Goal: Transaction & Acquisition: Download file/media

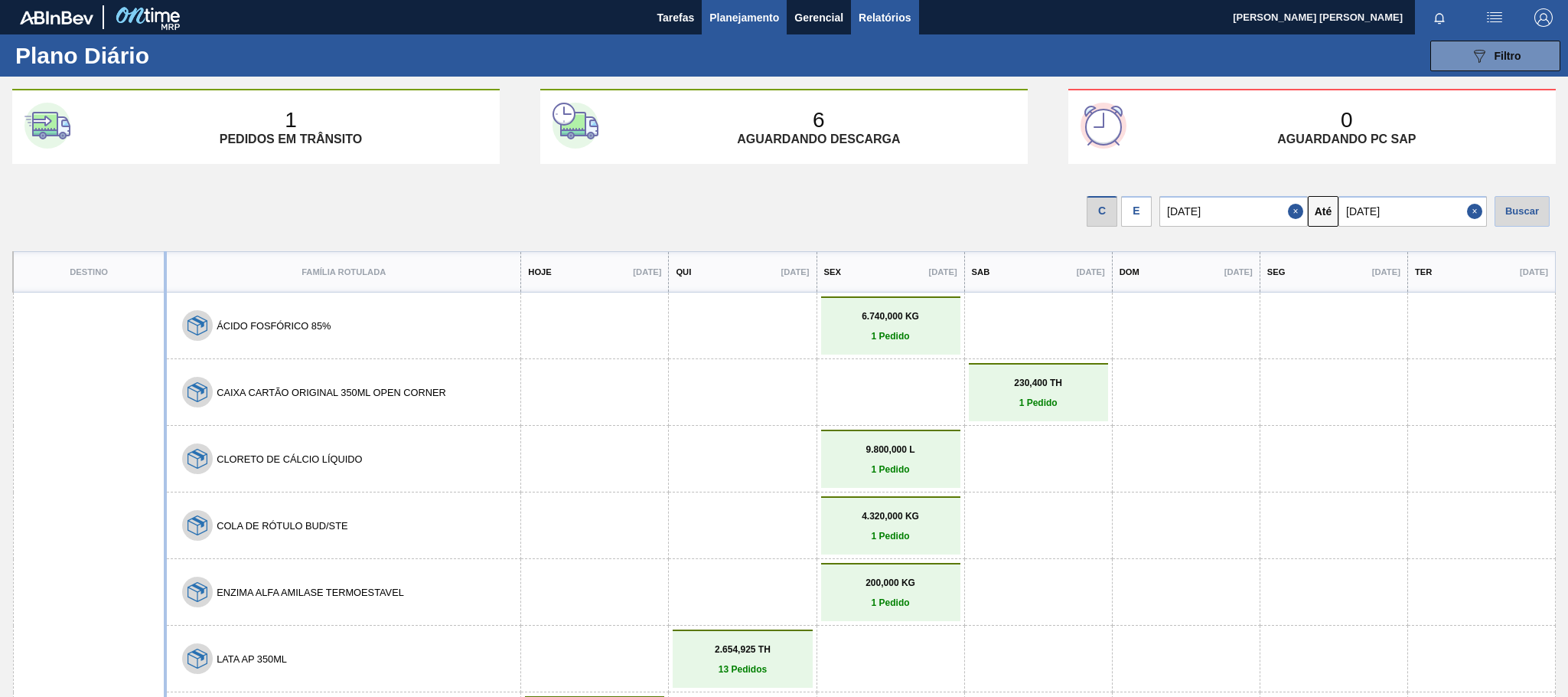
click at [894, 14] on span "Relatórios" at bounding box center [884, 17] width 52 height 18
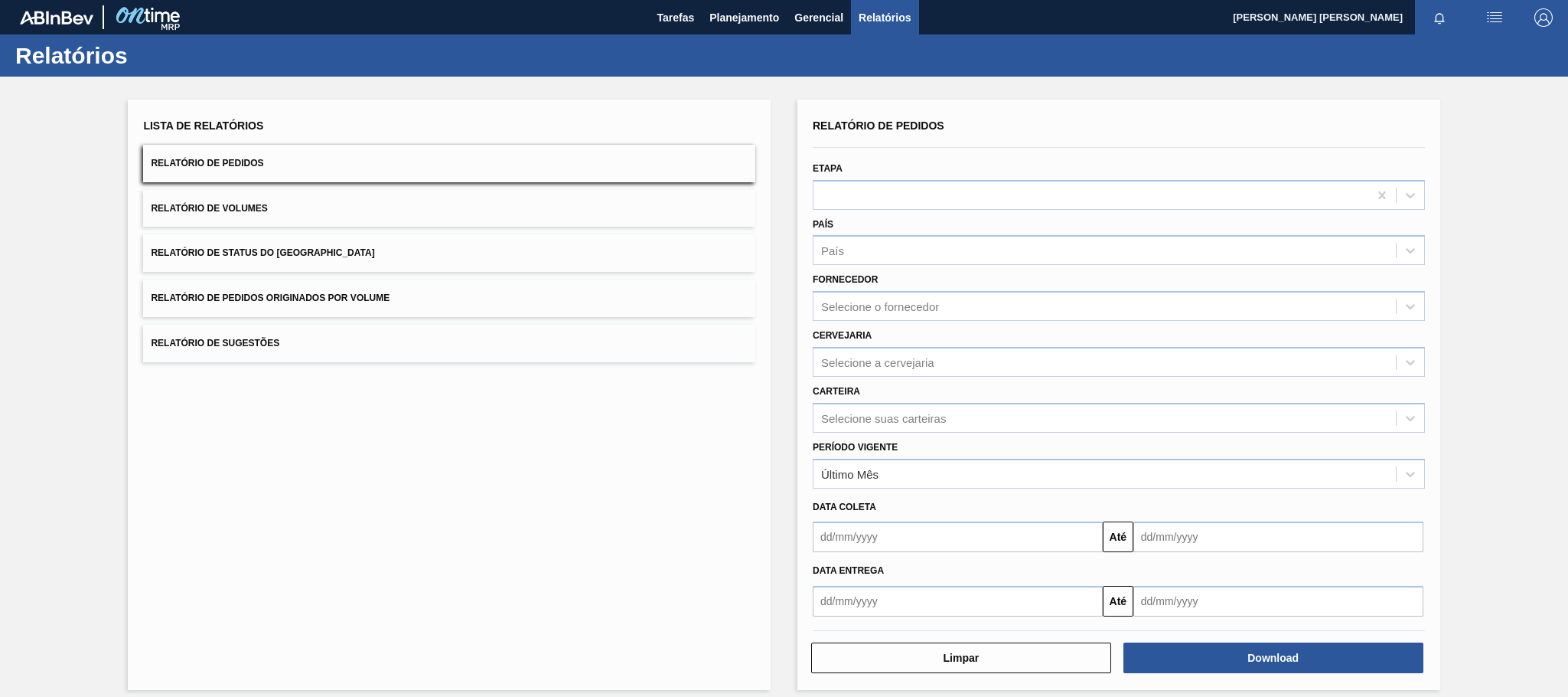
click at [960, 603] on input "text" at bounding box center [957, 600] width 290 height 30
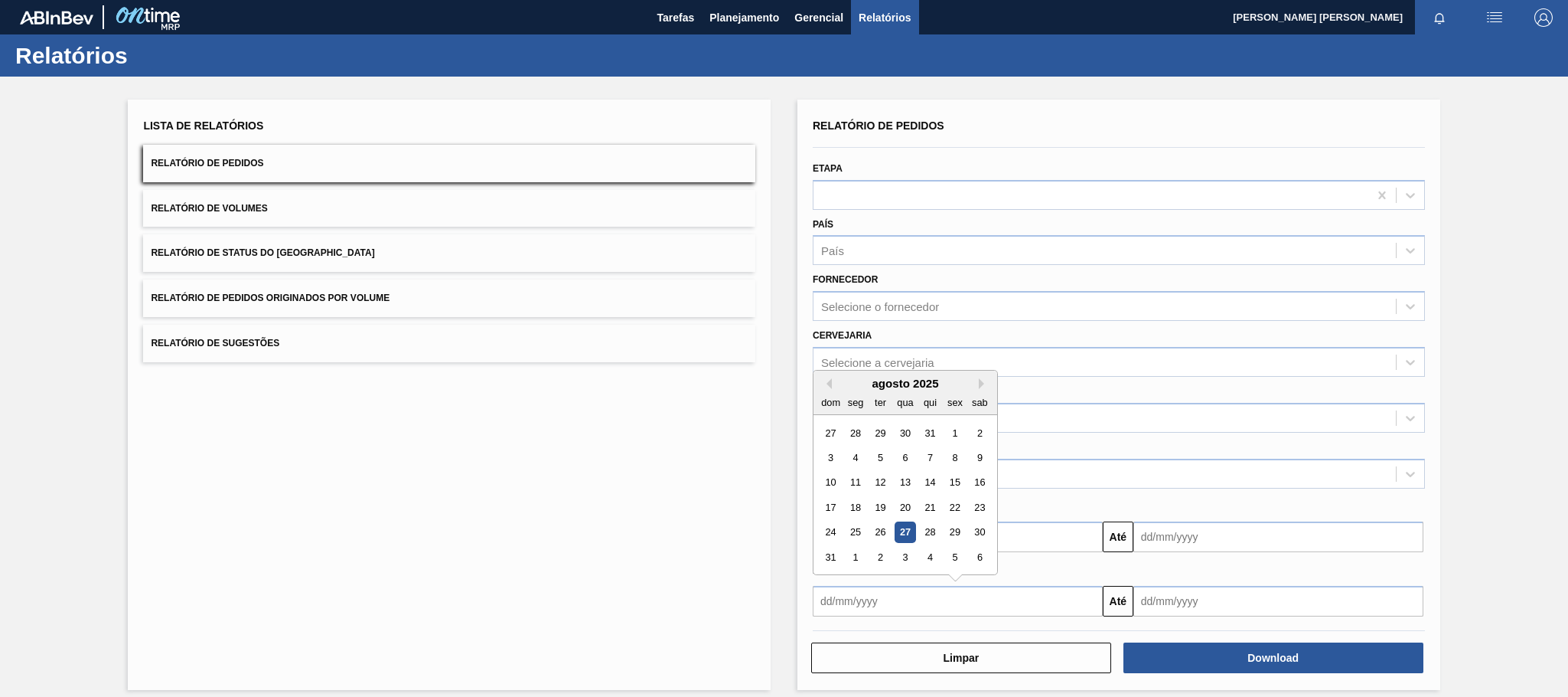
click at [914, 533] on div "27" at bounding box center [905, 533] width 21 height 21
type input "[DATE]"
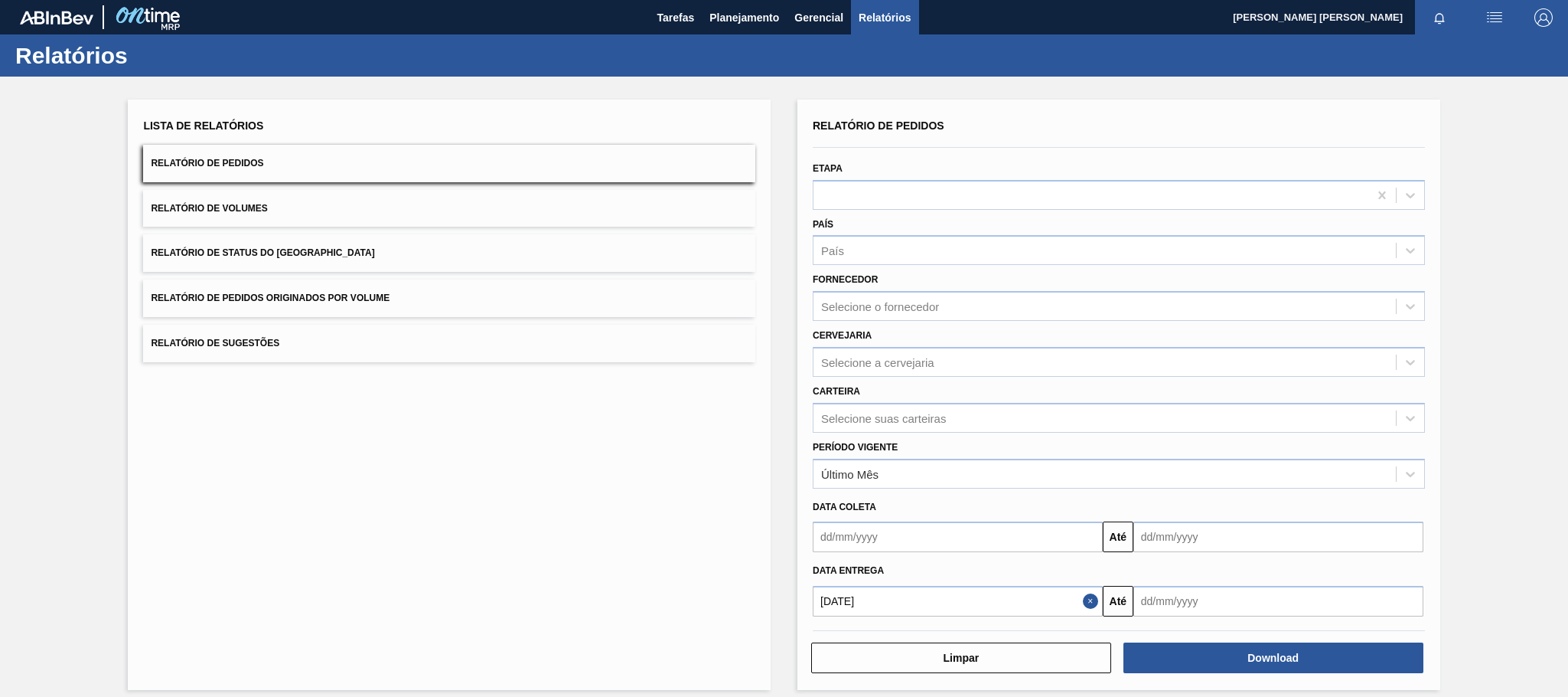
click at [1290, 590] on input "text" at bounding box center [1278, 600] width 290 height 30
click at [1299, 381] on button "Next Month" at bounding box center [1304, 383] width 10 height 10
click at [1296, 503] on div "27" at bounding box center [1300, 507] width 21 height 21
type input "[DATE]"
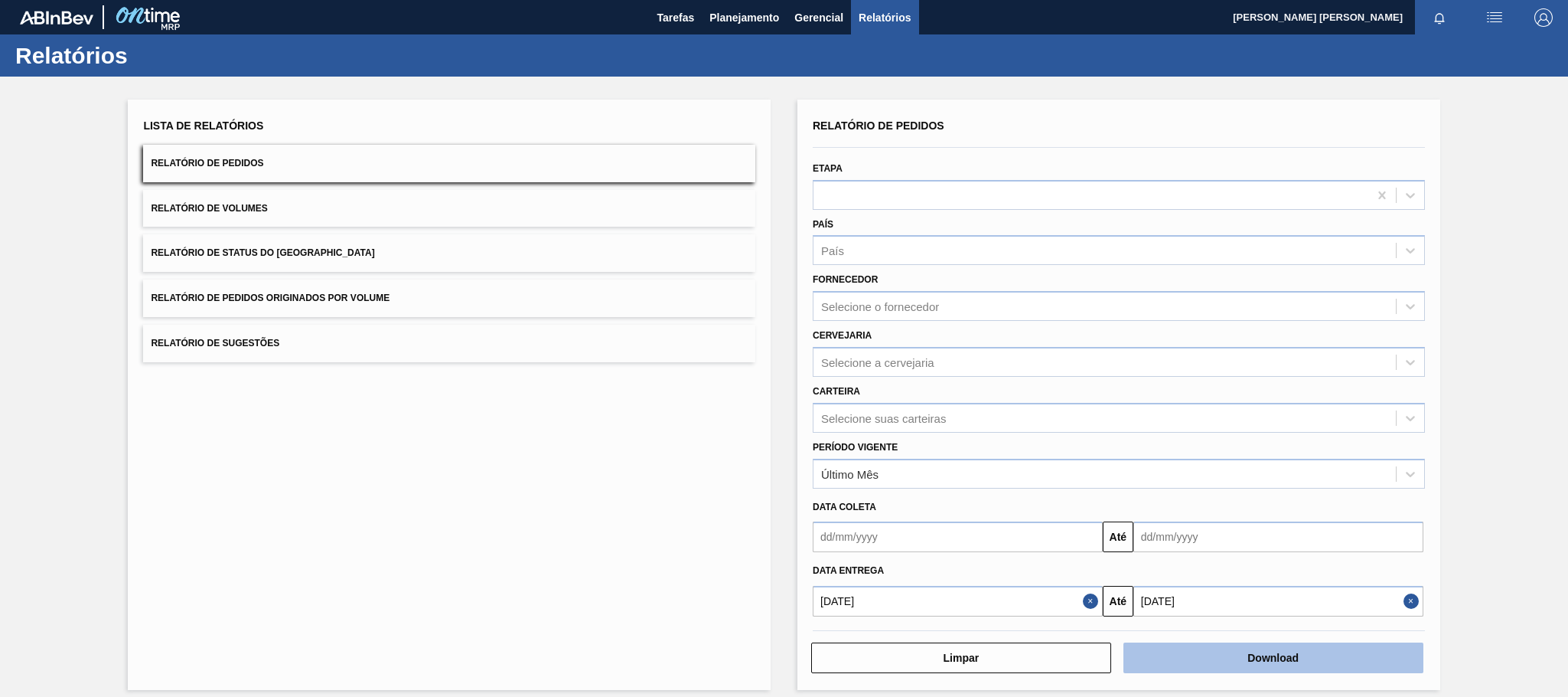
click at [1270, 662] on button "Download" at bounding box center [1272, 657] width 300 height 30
